Goal: Download file/media

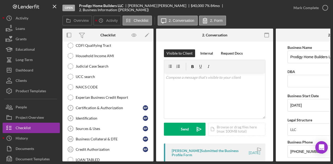
scroll to position [91, 0]
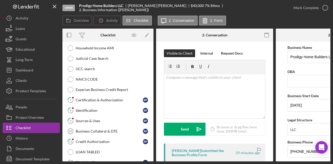
scroll to position [95, 0]
click at [102, 139] on div "Credit Authorization" at bounding box center [109, 141] width 67 height 4
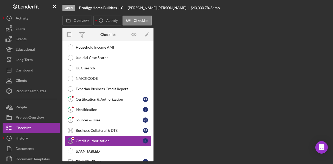
click at [102, 139] on div "Credit Authorization" at bounding box center [109, 141] width 67 height 4
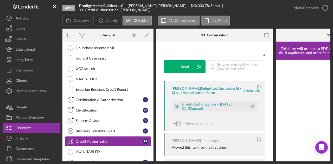
scroll to position [80, 0]
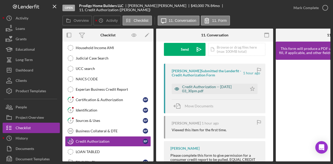
click at [219, 89] on div "Credit Authorization -- [DATE] 03_30pm.pdf" at bounding box center [213, 89] width 62 height 8
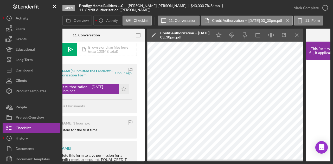
scroll to position [0, 134]
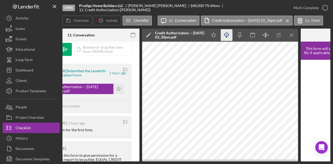
click at [226, 35] on icon "Icon/Download" at bounding box center [227, 35] width 12 height 12
